Goal: Task Accomplishment & Management: Use online tool/utility

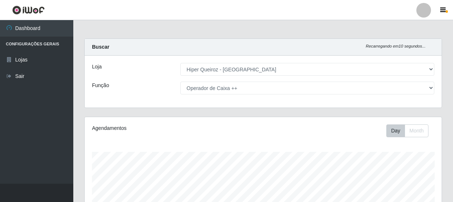
select select "513"
click at [276, 87] on select "[Selecione...] Embalador Embalador + Embalador ++ Operador de Caixa Operador de…" at bounding box center [307, 88] width 254 height 13
select select "72"
click at [180, 82] on select "[Selecione...] Embalador Embalador + Embalador ++ Operador de Caixa Operador de…" at bounding box center [307, 88] width 254 height 13
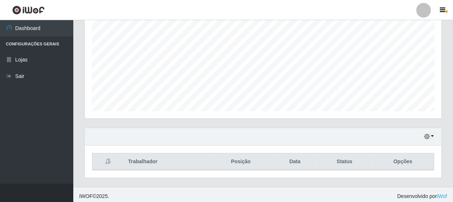
scroll to position [153, 0]
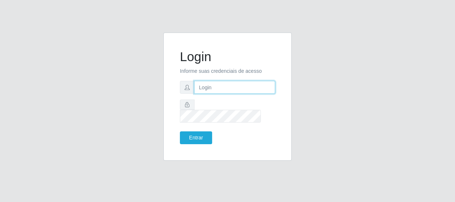
click at [206, 91] on input "text" at bounding box center [234, 87] width 81 height 13
type input "[EMAIL_ADDRESS][DOMAIN_NAME]"
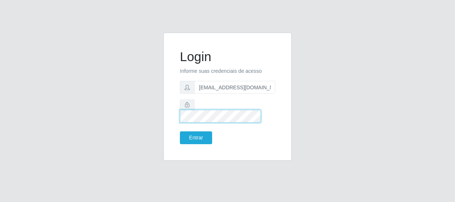
click at [180, 131] on button "Entrar" at bounding box center [196, 137] width 32 height 13
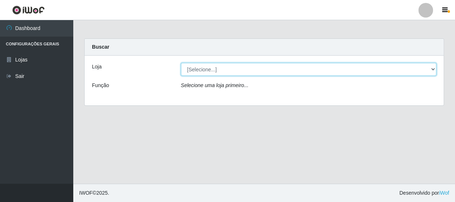
click at [216, 67] on select "[Selecione...] Hiper Queiroz - [GEOGRAPHIC_DATA]" at bounding box center [309, 69] width 256 height 13
select select "513"
click at [181, 63] on select "[Selecione...] Hiper Queiroz - [GEOGRAPHIC_DATA]" at bounding box center [309, 69] width 256 height 13
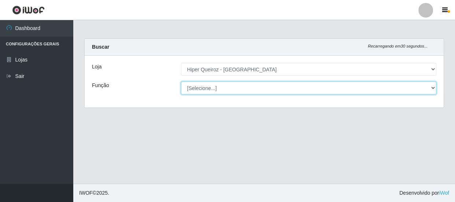
drag, startPoint x: 211, startPoint y: 89, endPoint x: 219, endPoint y: 84, distance: 9.2
click at [219, 84] on select "[Selecione...] Embalador Embalador + Embalador ++ Operador de Caixa Operador de…" at bounding box center [309, 88] width 256 height 13
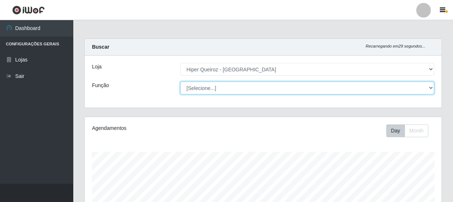
scroll to position [152, 357]
click at [180, 82] on select "[Selecione...] Embalador Embalador + Embalador ++ Operador de Caixa Operador de…" at bounding box center [307, 88] width 254 height 13
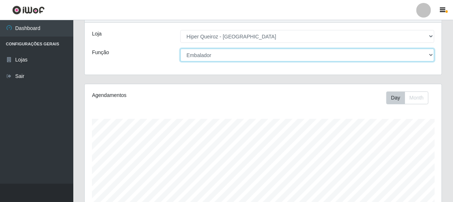
click at [240, 52] on select "[Selecione...] Embalador Embalador + Embalador ++ Operador de Caixa Operador de…" at bounding box center [307, 55] width 254 height 13
click at [180, 49] on select "[Selecione...] Embalador Embalador + Embalador ++ Operador de Caixa Operador de…" at bounding box center [307, 55] width 254 height 13
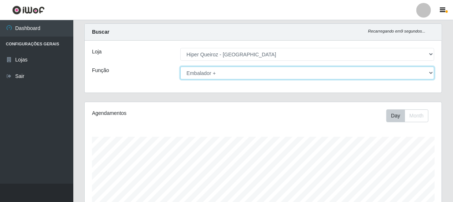
scroll to position [0, 0]
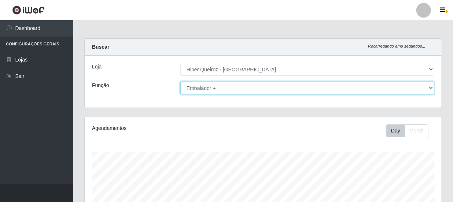
click at [230, 85] on select "[Selecione...] Embalador Embalador + Embalador ++ Operador de Caixa Operador de…" at bounding box center [307, 88] width 254 height 13
click at [231, 90] on select "[Selecione...] Embalador Embalador + Embalador ++ Operador de Caixa Operador de…" at bounding box center [307, 88] width 254 height 13
click at [180, 82] on select "[Selecione...] Embalador Embalador + Embalador ++ Operador de Caixa Operador de…" at bounding box center [307, 88] width 254 height 13
click at [233, 84] on select "[Selecione...] Embalador Embalador + Embalador ++ Operador de Caixa Operador de…" at bounding box center [307, 88] width 254 height 13
click at [180, 82] on select "[Selecione...] Embalador Embalador + Embalador ++ Operador de Caixa Operador de…" at bounding box center [307, 88] width 254 height 13
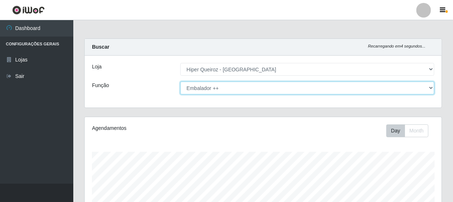
click at [232, 88] on select "[Selecione...] Embalador Embalador + Embalador ++ Operador de Caixa Operador de…" at bounding box center [307, 88] width 254 height 13
click at [180, 82] on select "[Selecione...] Embalador Embalador + Embalador ++ Operador de Caixa Operador de…" at bounding box center [307, 88] width 254 height 13
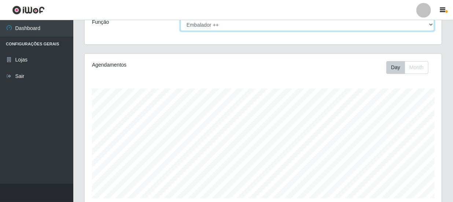
scroll to position [53, 0]
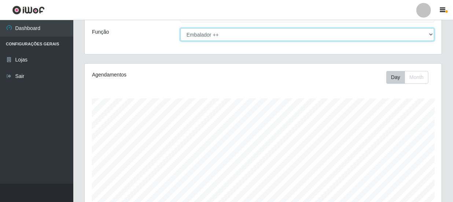
click at [252, 31] on select "[Selecione...] Embalador Embalador + Embalador ++ Operador de Caixa Operador de…" at bounding box center [307, 34] width 254 height 13
click at [180, 28] on select "[Selecione...] Embalador Embalador + Embalador ++ Operador de Caixa Operador de…" at bounding box center [307, 34] width 254 height 13
click at [246, 36] on select "[Selecione...] Embalador Embalador + Embalador ++ Operador de Caixa Operador de…" at bounding box center [307, 34] width 254 height 13
click at [180, 28] on select "[Selecione...] Embalador Embalador + Embalador ++ Operador de Caixa Operador de…" at bounding box center [307, 34] width 254 height 13
click at [275, 40] on select "[Selecione...] Embalador Embalador + Embalador ++ Operador de Caixa Operador de…" at bounding box center [307, 34] width 254 height 13
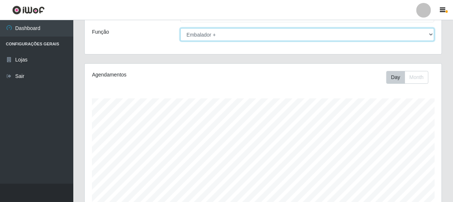
click at [180, 28] on select "[Selecione...] Embalador Embalador + Embalador ++ Operador de Caixa Operador de…" at bounding box center [307, 34] width 254 height 13
click at [268, 36] on select "[Selecione...] Embalador Embalador + Embalador ++ Operador de Caixa Operador de…" at bounding box center [307, 34] width 254 height 13
select select "71"
click at [180, 28] on select "[Selecione...] Embalador Embalador + Embalador ++ Operador de Caixa Operador de…" at bounding box center [307, 34] width 254 height 13
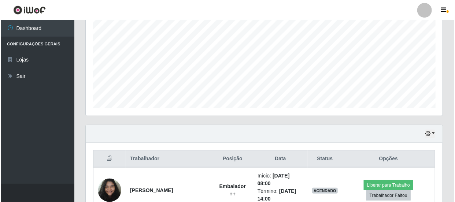
scroll to position [353, 0]
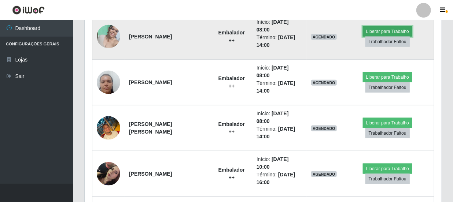
click at [382, 30] on button "Liberar para Trabalho" at bounding box center [386, 31] width 49 height 10
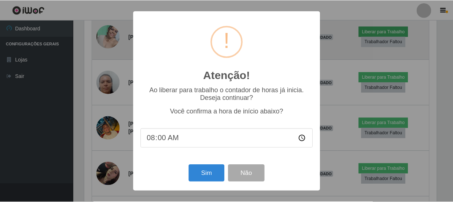
scroll to position [152, 353]
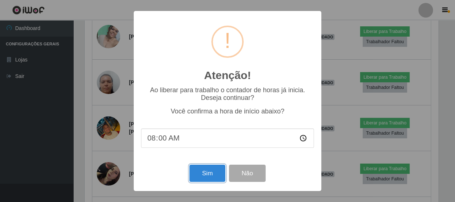
click at [207, 172] on button "Sim" at bounding box center [207, 173] width 36 height 17
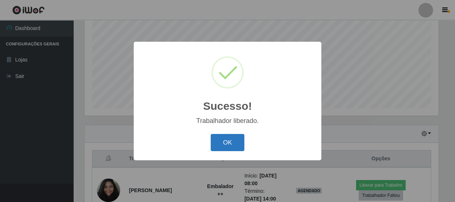
click at [219, 137] on button "OK" at bounding box center [228, 142] width 34 height 17
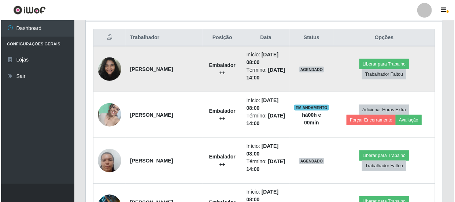
scroll to position [286, 0]
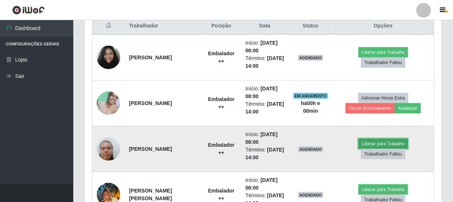
click at [380, 145] on button "Liberar para Trabalho" at bounding box center [382, 144] width 49 height 10
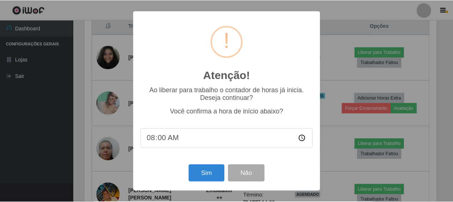
scroll to position [152, 353]
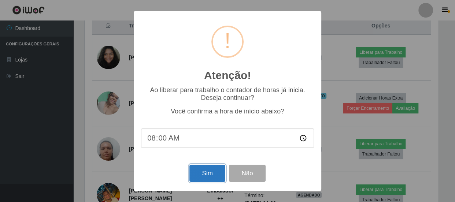
click at [212, 166] on button "Sim" at bounding box center [207, 173] width 36 height 17
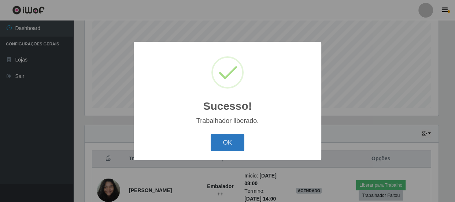
click at [234, 144] on button "OK" at bounding box center [228, 142] width 34 height 17
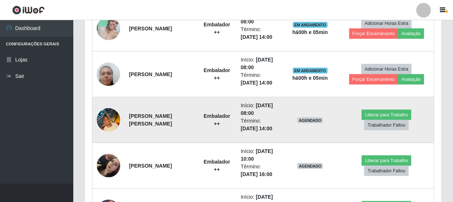
scroll to position [386, 0]
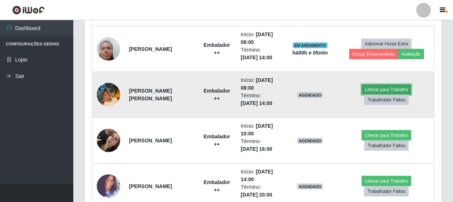
click at [387, 86] on button "Liberar para Trabalho" at bounding box center [385, 90] width 49 height 10
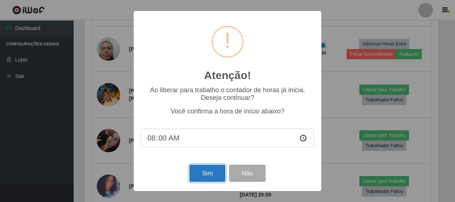
click at [200, 179] on button "Sim" at bounding box center [207, 173] width 36 height 17
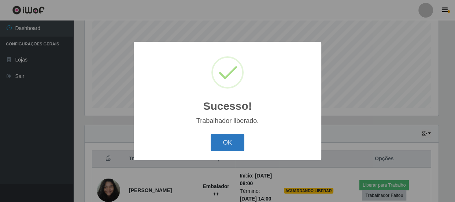
click at [231, 135] on button "OK" at bounding box center [228, 142] width 34 height 17
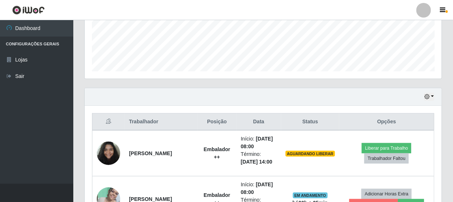
scroll to position [253, 0]
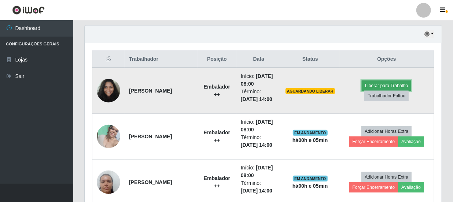
click at [376, 89] on button "Liberar para Trabalho" at bounding box center [385, 86] width 49 height 10
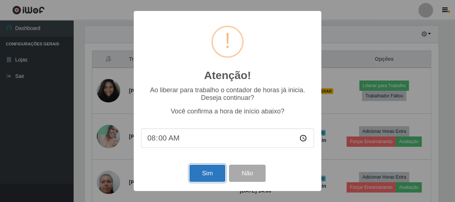
click at [198, 171] on button "Sim" at bounding box center [207, 173] width 36 height 17
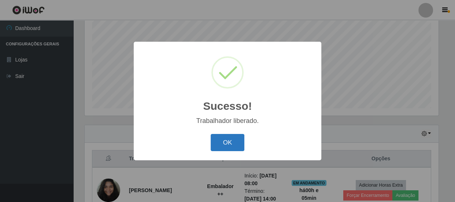
click at [231, 143] on button "OK" at bounding box center [228, 142] width 34 height 17
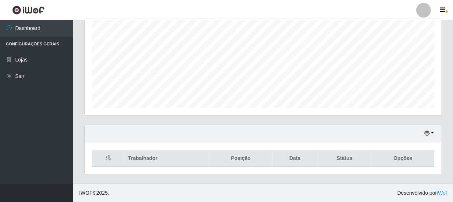
scroll to position [153, 0]
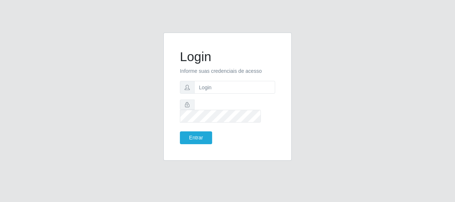
click at [211, 99] on form "Login Informe suas credenciais de acesso Entrar" at bounding box center [227, 96] width 95 height 95
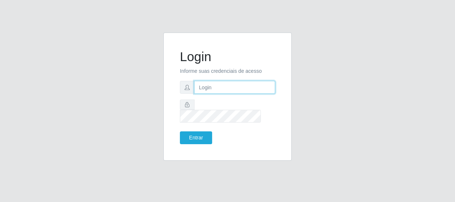
click at [215, 93] on input "text" at bounding box center [234, 87] width 81 height 13
type input "jackliannysantoshiperqueiroz@gmail.com"
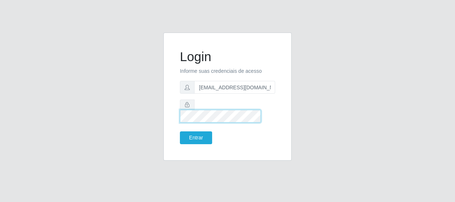
click at [180, 131] on button "Entrar" at bounding box center [196, 137] width 32 height 13
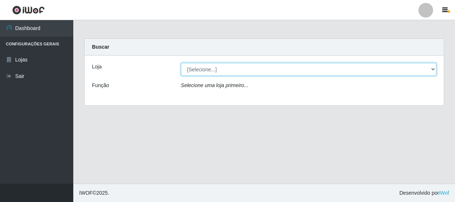
click at [241, 74] on select "[Selecione...] Hiper Queiroz - [GEOGRAPHIC_DATA]" at bounding box center [309, 69] width 256 height 13
click at [229, 70] on select "[Selecione...] Hiper Queiroz - [GEOGRAPHIC_DATA]" at bounding box center [309, 69] width 256 height 13
click at [228, 74] on select "[Selecione...] Hiper Queiroz - [GEOGRAPHIC_DATA]" at bounding box center [309, 69] width 256 height 13
select select "513"
click at [181, 63] on select "[Selecione...] Hiper Queiroz - [GEOGRAPHIC_DATA]" at bounding box center [309, 69] width 256 height 13
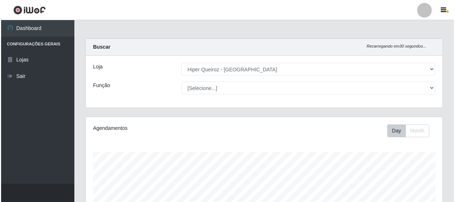
scroll to position [152, 357]
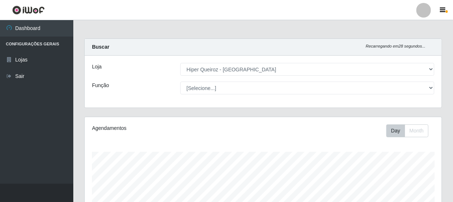
select select "71"
click at [180, 82] on select "[Selecione...] Embalador Embalador + Embalador ++ Operador de Caixa Operador de…" at bounding box center [307, 88] width 254 height 13
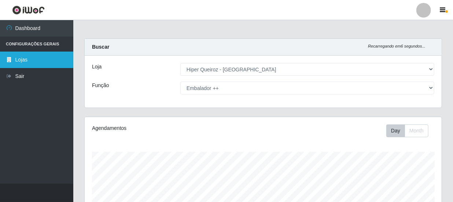
click at [13, 55] on link "Lojas" at bounding box center [36, 60] width 73 height 16
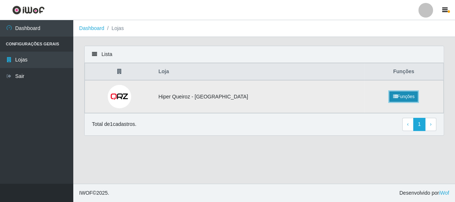
click at [389, 95] on link "Funções" at bounding box center [403, 97] width 28 height 10
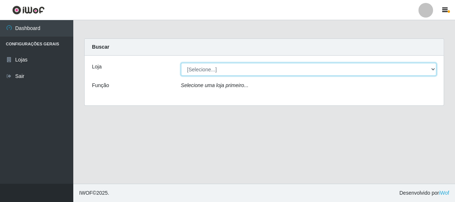
click at [252, 72] on select "[Selecione...] Hiper Queiroz - [GEOGRAPHIC_DATA]" at bounding box center [309, 69] width 256 height 13
select select "513"
click at [181, 63] on select "[Selecione...] Hiper Queiroz - [GEOGRAPHIC_DATA]" at bounding box center [309, 69] width 256 height 13
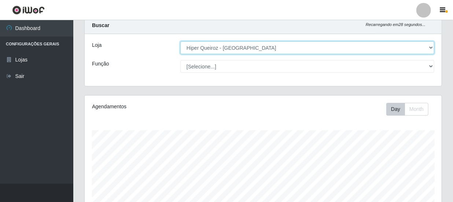
scroll to position [33, 0]
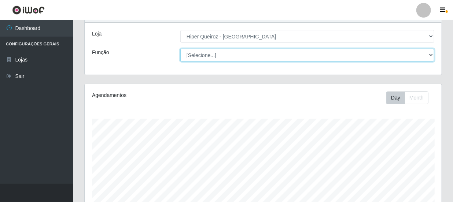
click at [264, 60] on select "[Selecione...] Embalador Embalador + Embalador ++ Operador de Caixa Operador de…" at bounding box center [307, 55] width 254 height 13
select select "71"
click at [180, 49] on select "[Selecione...] Embalador Embalador + Embalador ++ Operador de Caixa Operador de…" at bounding box center [307, 55] width 254 height 13
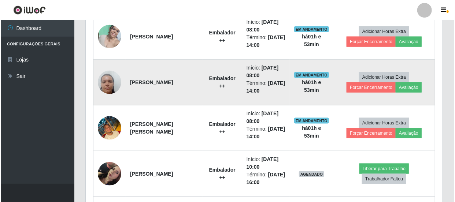
scroll to position [386, 0]
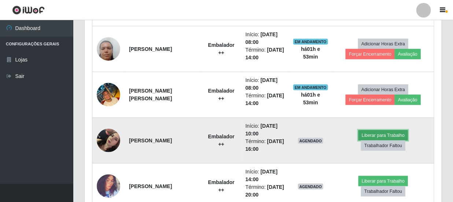
click at [395, 136] on button "Liberar para Trabalho" at bounding box center [382, 135] width 49 height 10
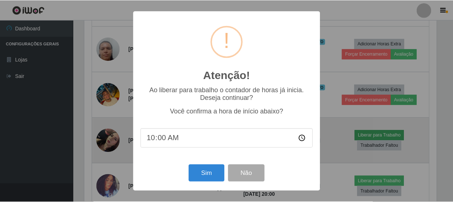
scroll to position [152, 353]
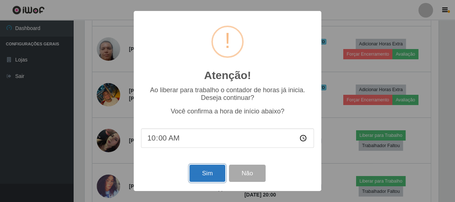
click at [215, 175] on button "Sim" at bounding box center [207, 173] width 36 height 17
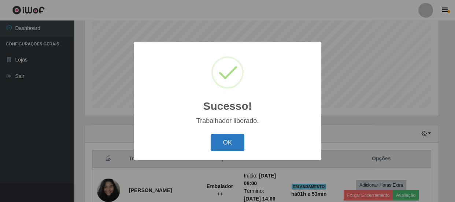
click at [231, 138] on button "OK" at bounding box center [228, 142] width 34 height 17
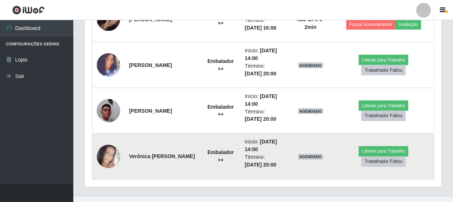
scroll to position [519, 0]
